Goal: Obtain resource: Obtain resource

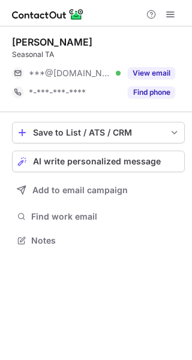
scroll to position [232, 192]
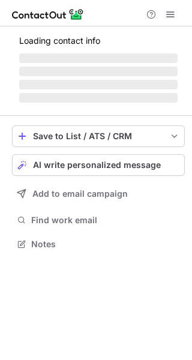
scroll to position [243, 192]
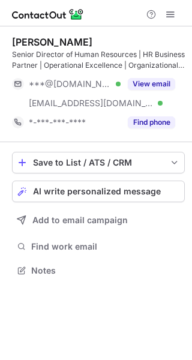
scroll to position [262, 192]
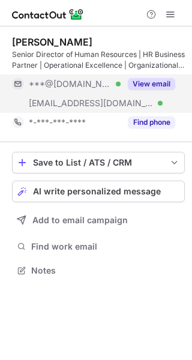
click at [164, 83] on button "View email" at bounding box center [151, 84] width 47 height 12
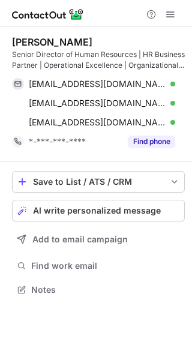
scroll to position [282, 192]
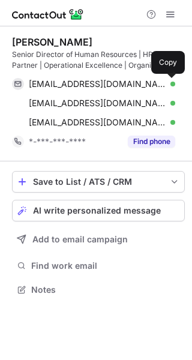
click at [164, 83] on button at bounding box center [169, 84] width 12 height 12
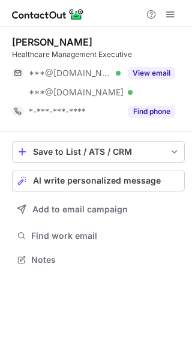
scroll to position [252, 192]
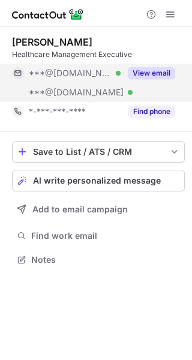
click at [160, 69] on button "View email" at bounding box center [151, 73] width 47 height 12
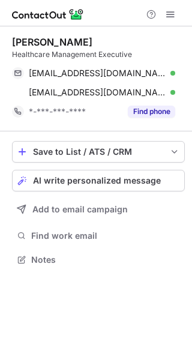
scroll to position [252, 192]
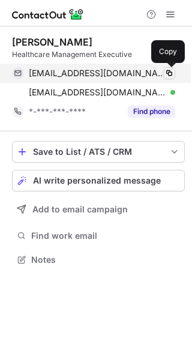
click at [168, 73] on span at bounding box center [170, 73] width 10 height 10
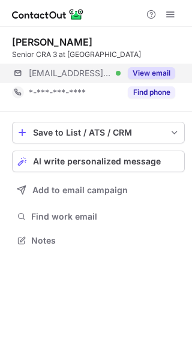
scroll to position [232, 192]
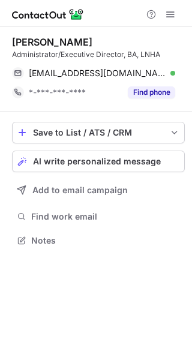
scroll to position [232, 192]
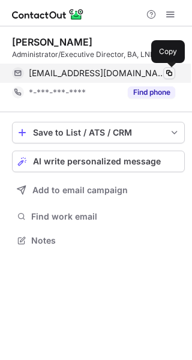
click at [171, 71] on span at bounding box center [170, 73] width 10 height 10
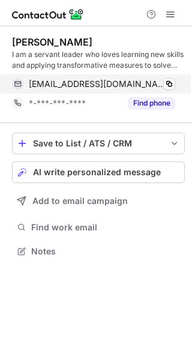
scroll to position [243, 192]
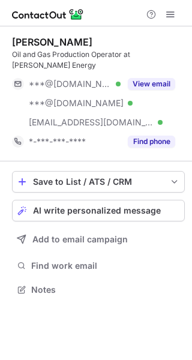
scroll to position [282, 192]
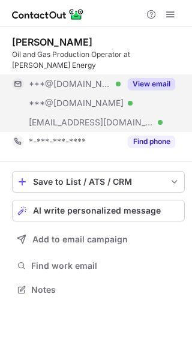
click at [165, 80] on button "View email" at bounding box center [151, 84] width 47 height 12
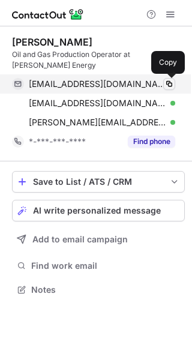
click at [170, 80] on span at bounding box center [170, 84] width 10 height 10
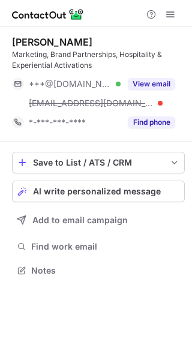
scroll to position [262, 192]
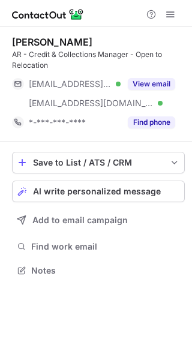
scroll to position [262, 192]
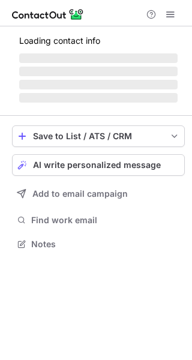
scroll to position [243, 192]
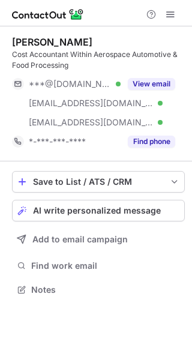
scroll to position [282, 192]
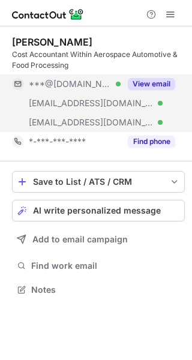
click at [154, 79] on button "View email" at bounding box center [151, 84] width 47 height 12
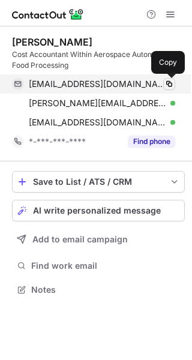
click at [170, 82] on span at bounding box center [170, 84] width 10 height 10
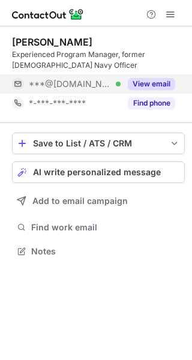
scroll to position [243, 192]
click at [168, 84] on button "View email" at bounding box center [151, 84] width 47 height 12
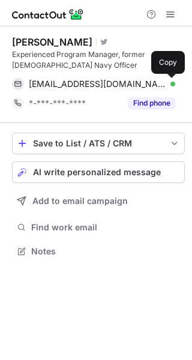
click at [168, 84] on span at bounding box center [170, 84] width 10 height 10
